Goal: Task Accomplishment & Management: Manage account settings

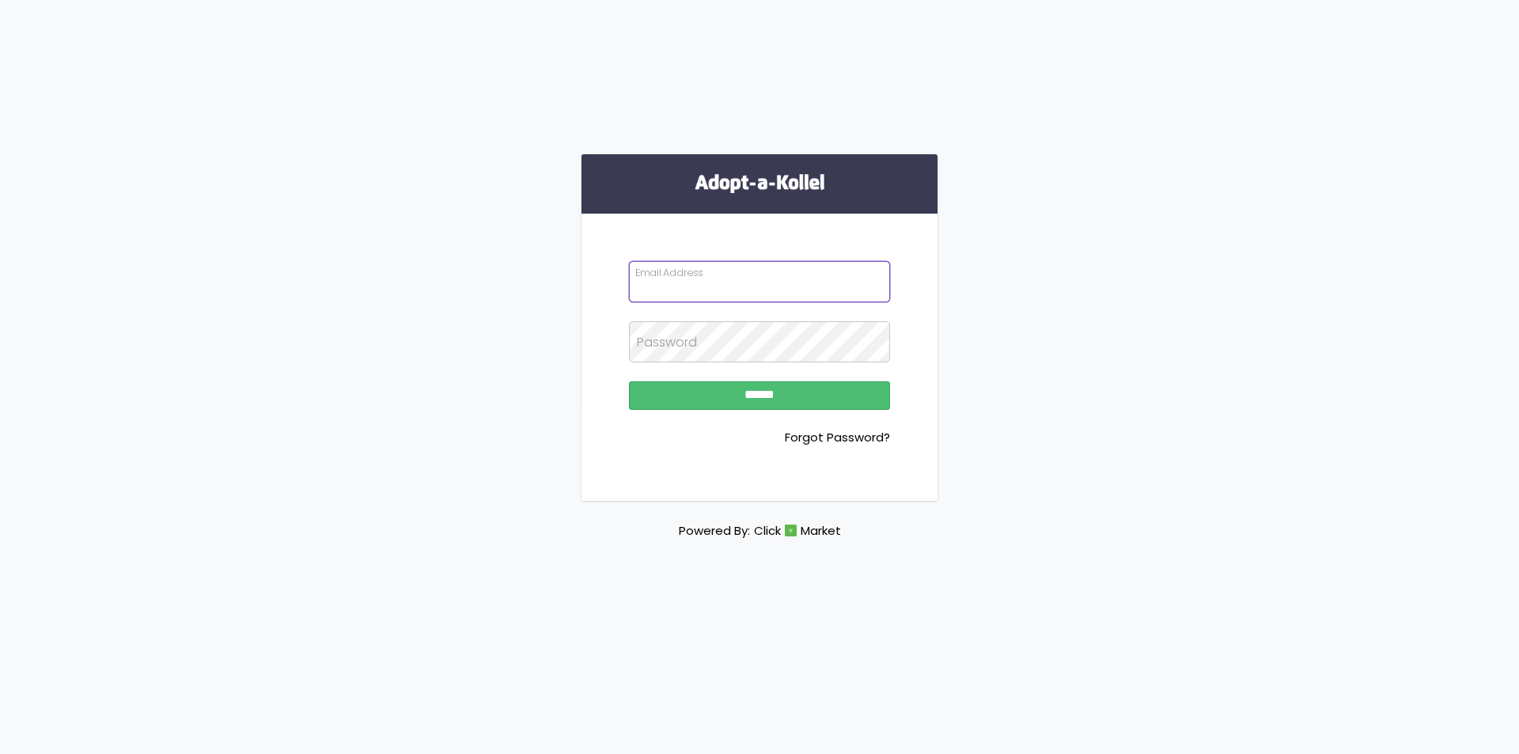
click at [729, 292] on input "Email Address" at bounding box center [759, 281] width 261 height 41
type input "**********"
click at [629, 381] on input "******" at bounding box center [759, 395] width 261 height 28
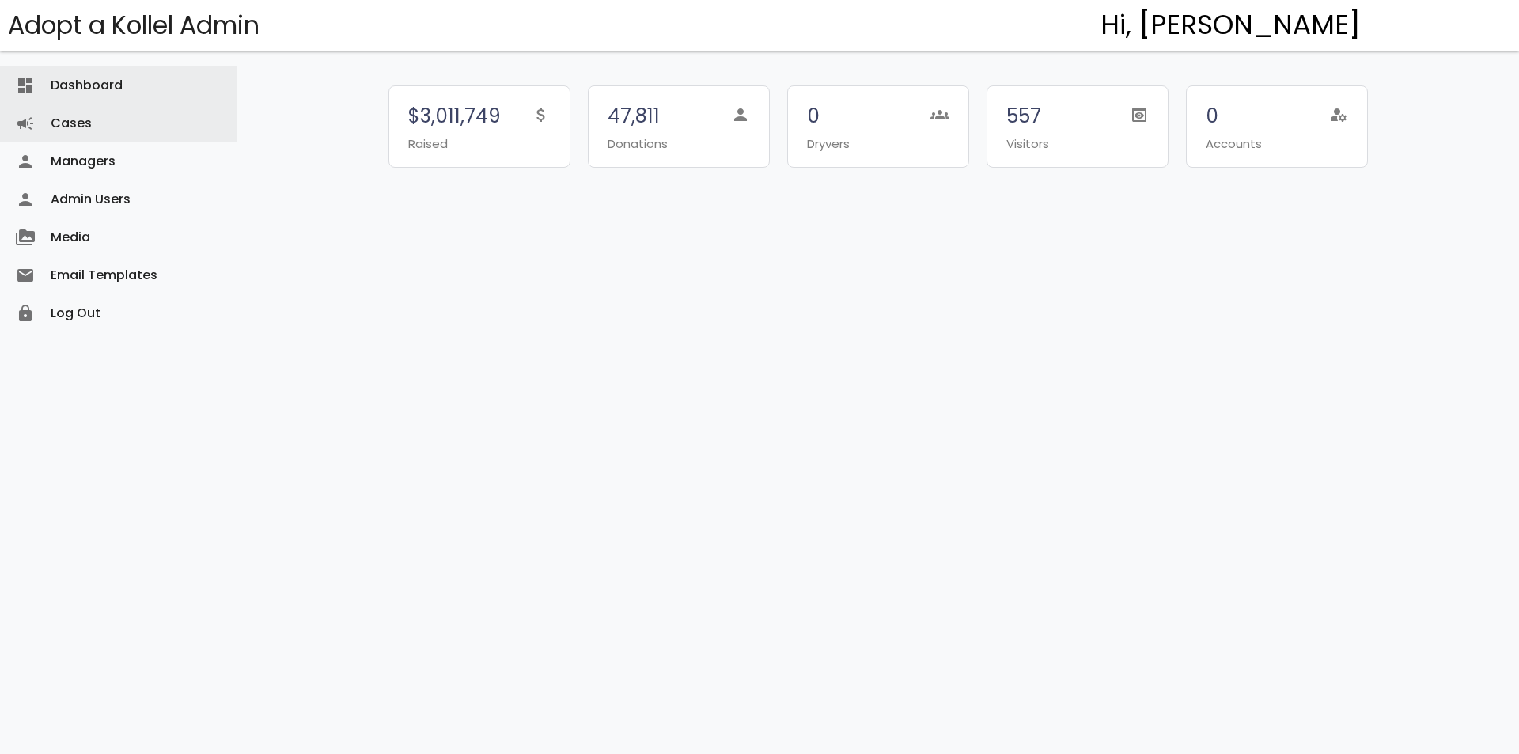
click at [103, 112] on link "Cases campaign" at bounding box center [118, 123] width 237 height 38
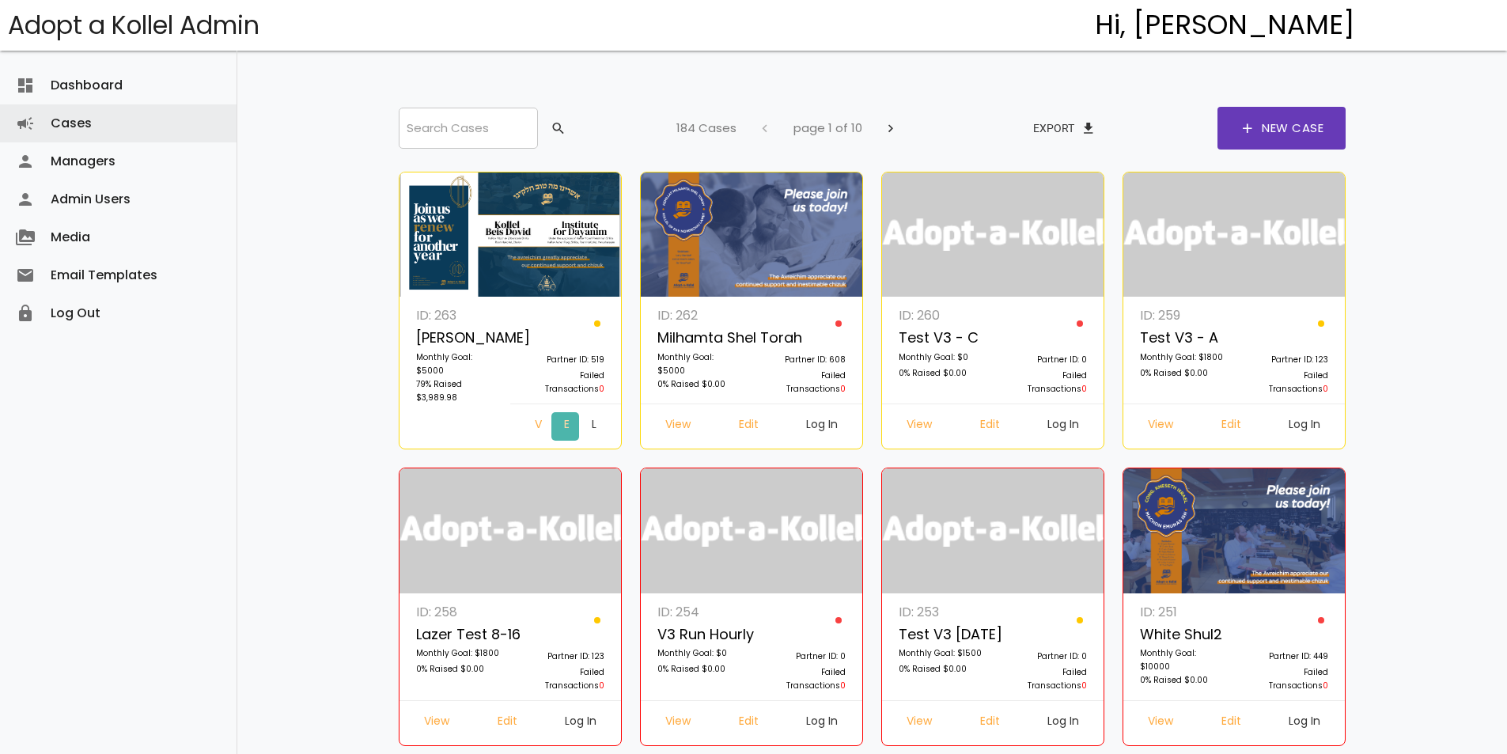
click at [552, 419] on link "Edit" at bounding box center [566, 426] width 28 height 28
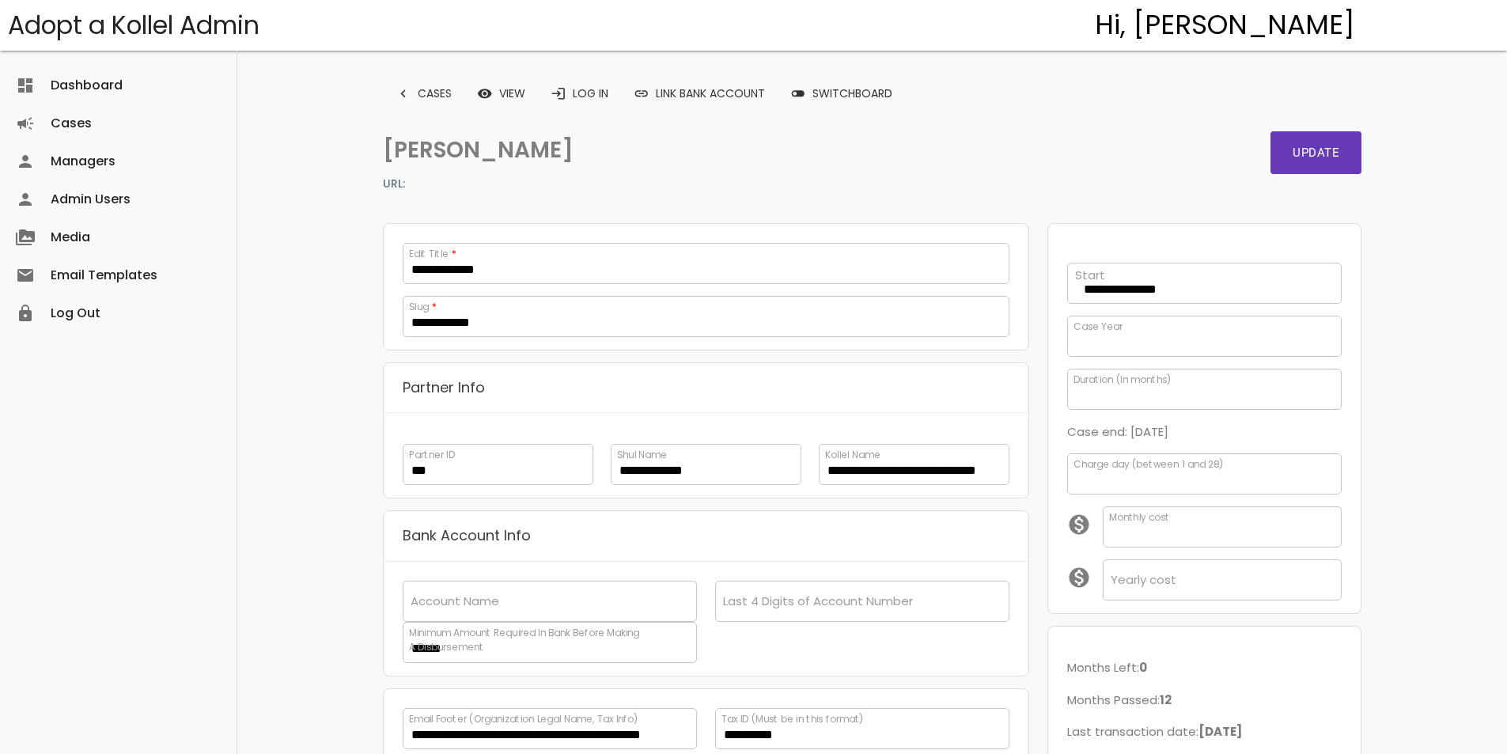
scroll to position [323, 0]
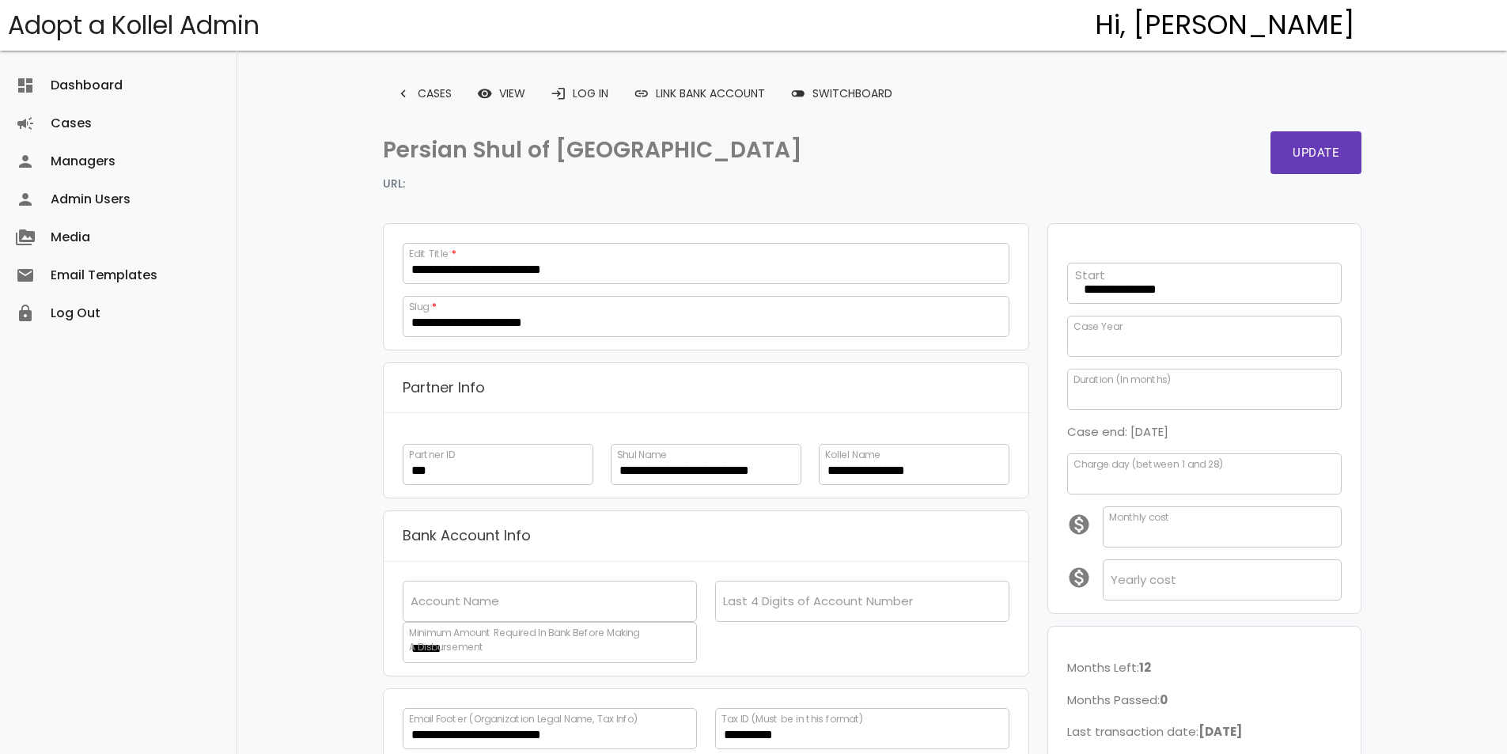
scroll to position [24, 0]
click at [570, 100] on link "login Log In" at bounding box center [579, 93] width 83 height 28
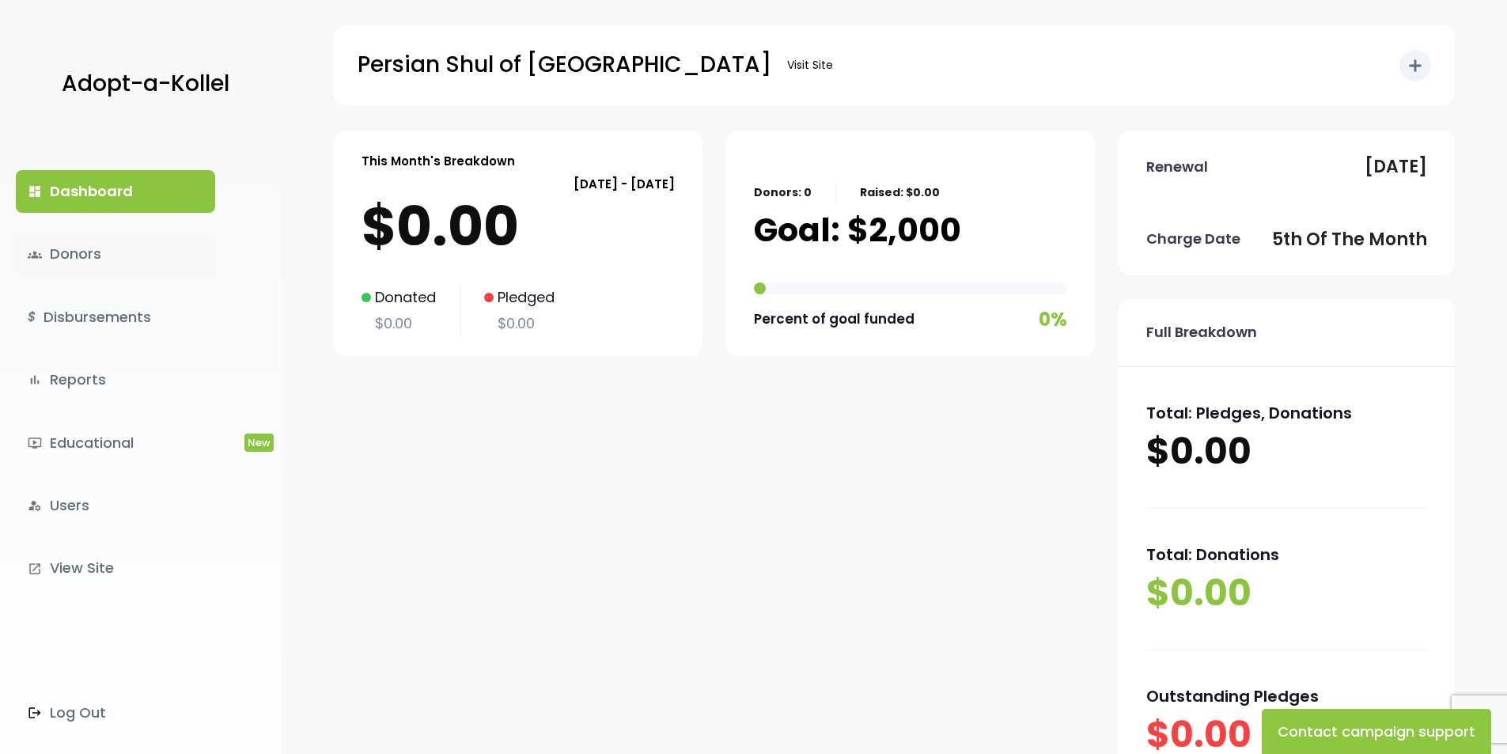
click at [133, 252] on link "groups Donors" at bounding box center [115, 254] width 199 height 43
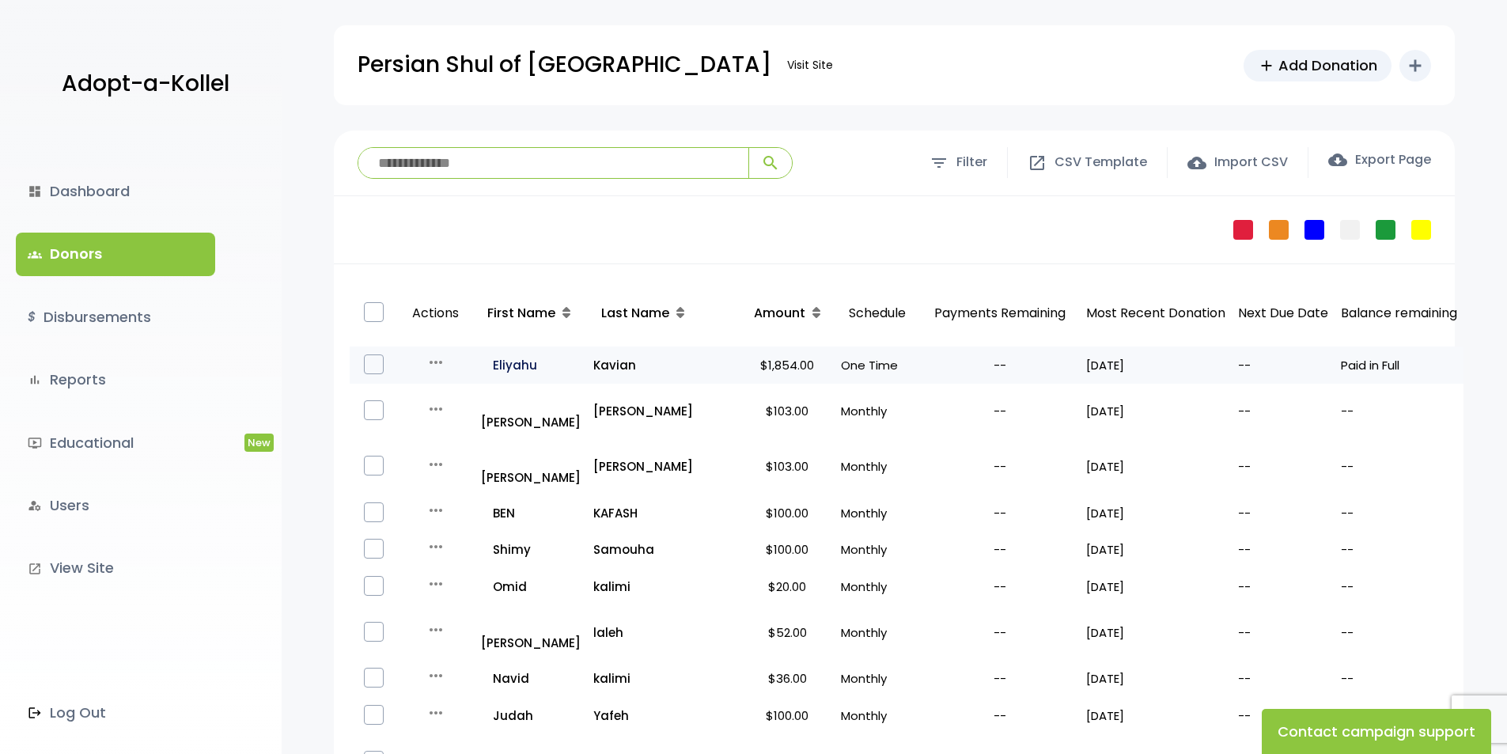
click at [538, 366] on p "all_inclusive Eliyahu" at bounding box center [531, 365] width 100 height 21
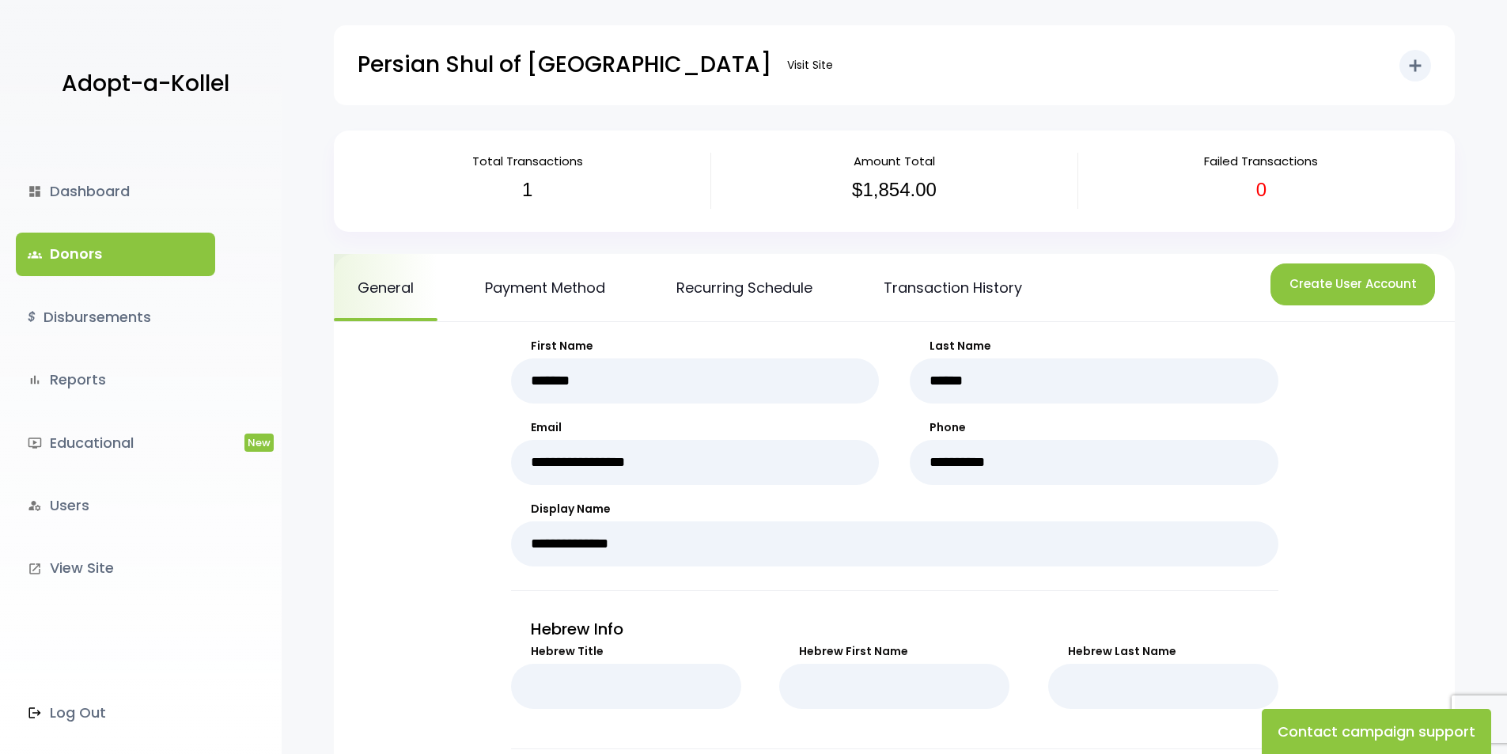
click at [112, 260] on link "groups Donors" at bounding box center [115, 254] width 199 height 43
